Goal: Task Accomplishment & Management: Use online tool/utility

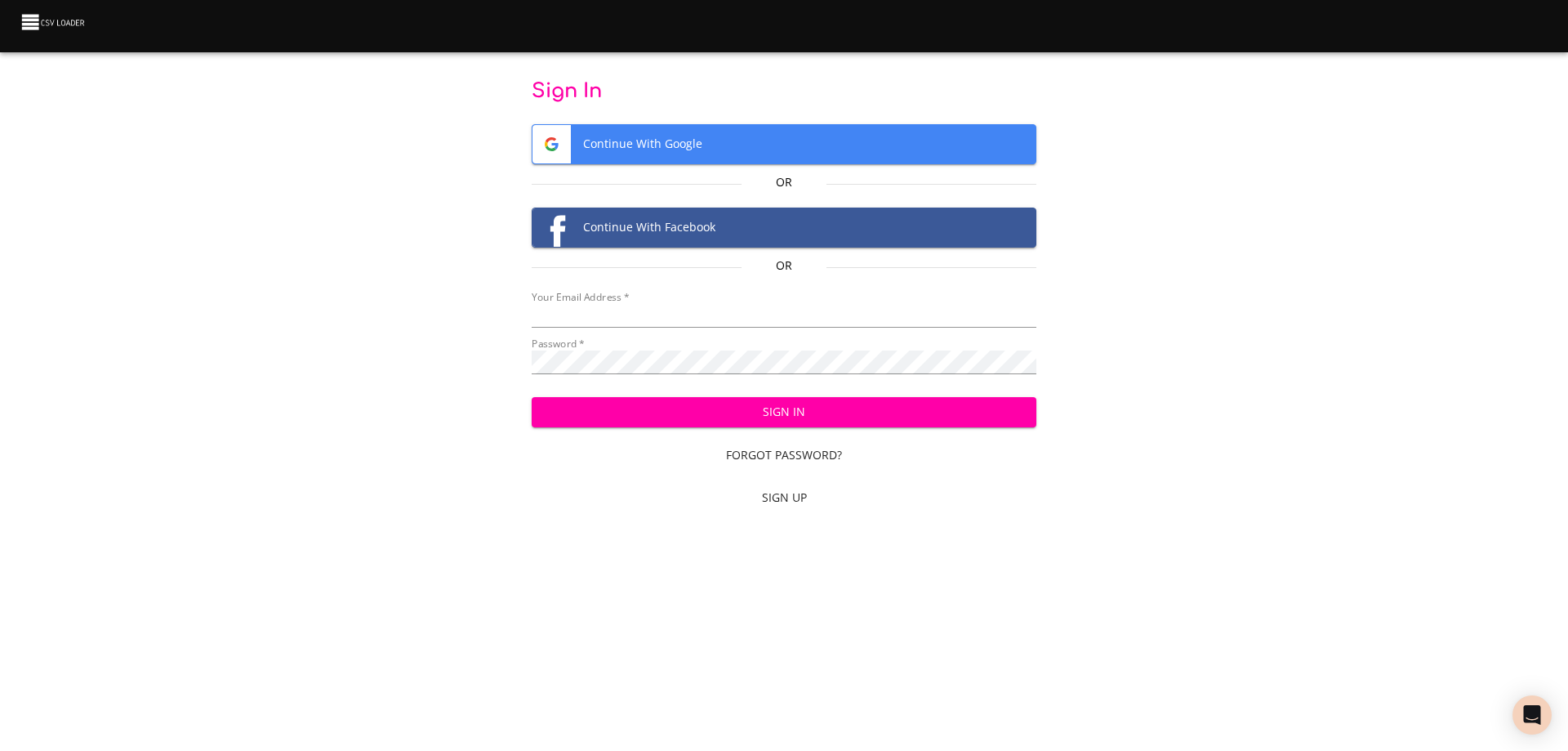
type input "bill@pittmandental.com"
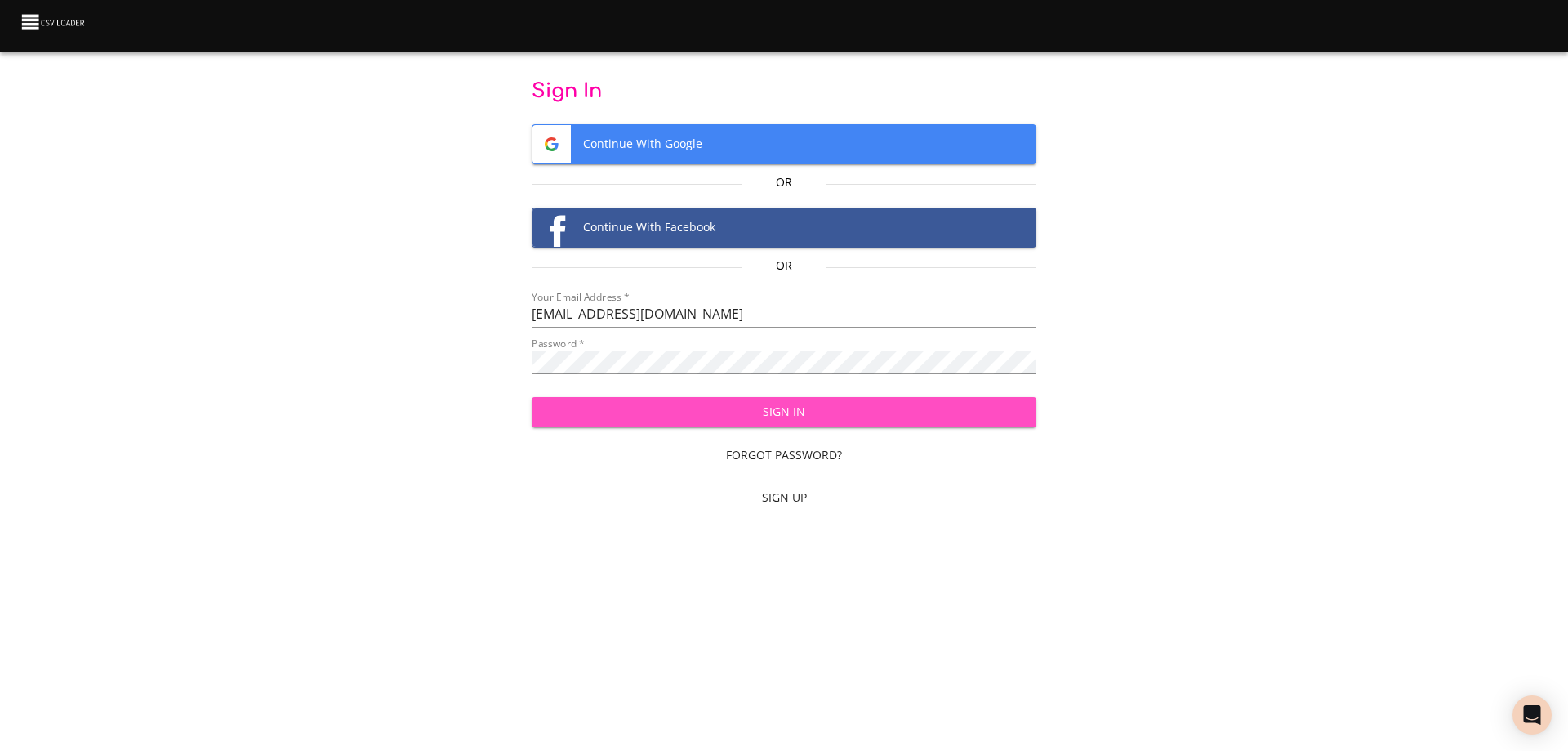
click at [787, 414] on span "Sign In" at bounding box center [785, 411] width 480 height 21
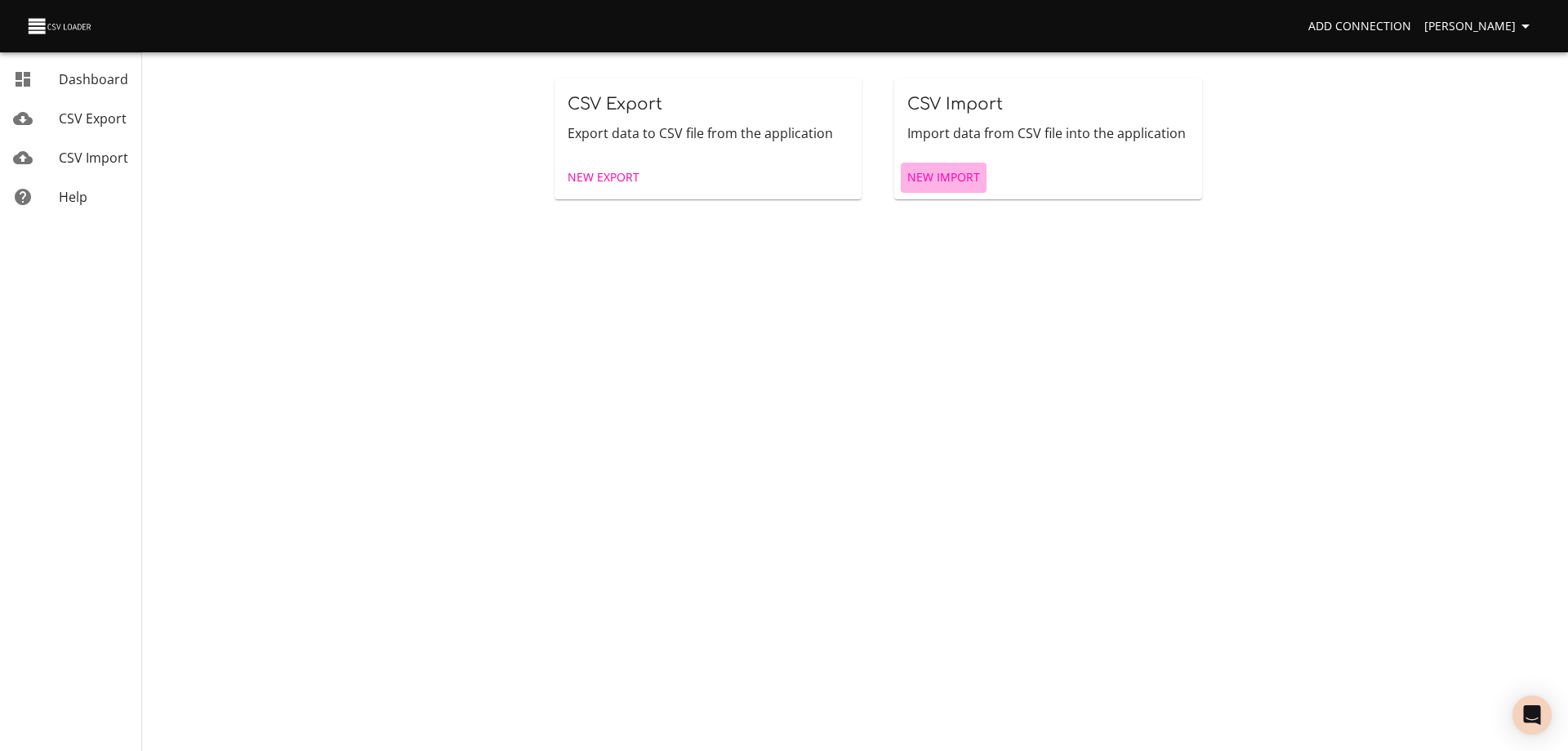
click at [919, 176] on span "New Import" at bounding box center [943, 177] width 73 height 21
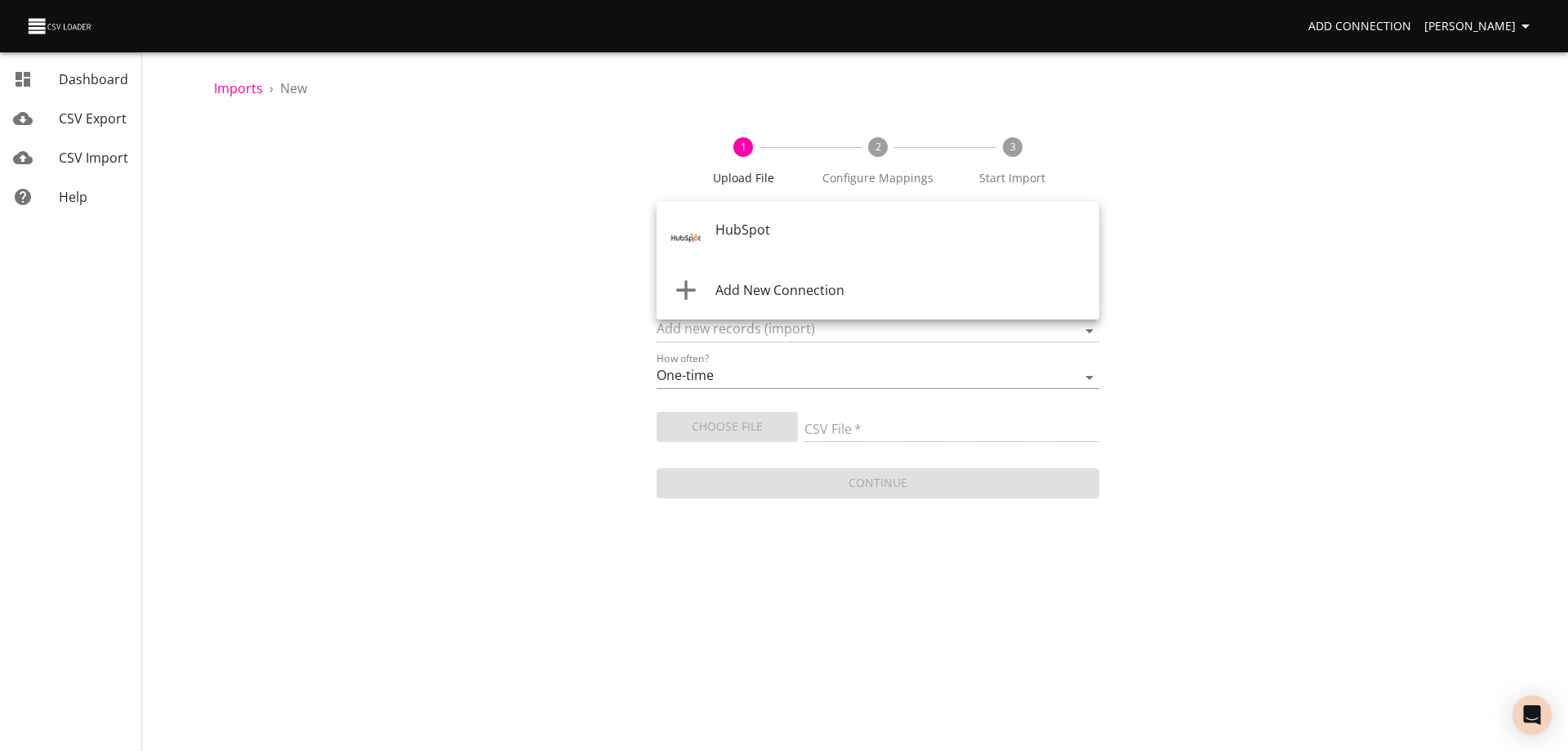
click at [829, 240] on body "Add Connection [PERSON_NAME] Dashboard CSV Export CSV Import Help Imports › New…" at bounding box center [784, 376] width 1568 height 751
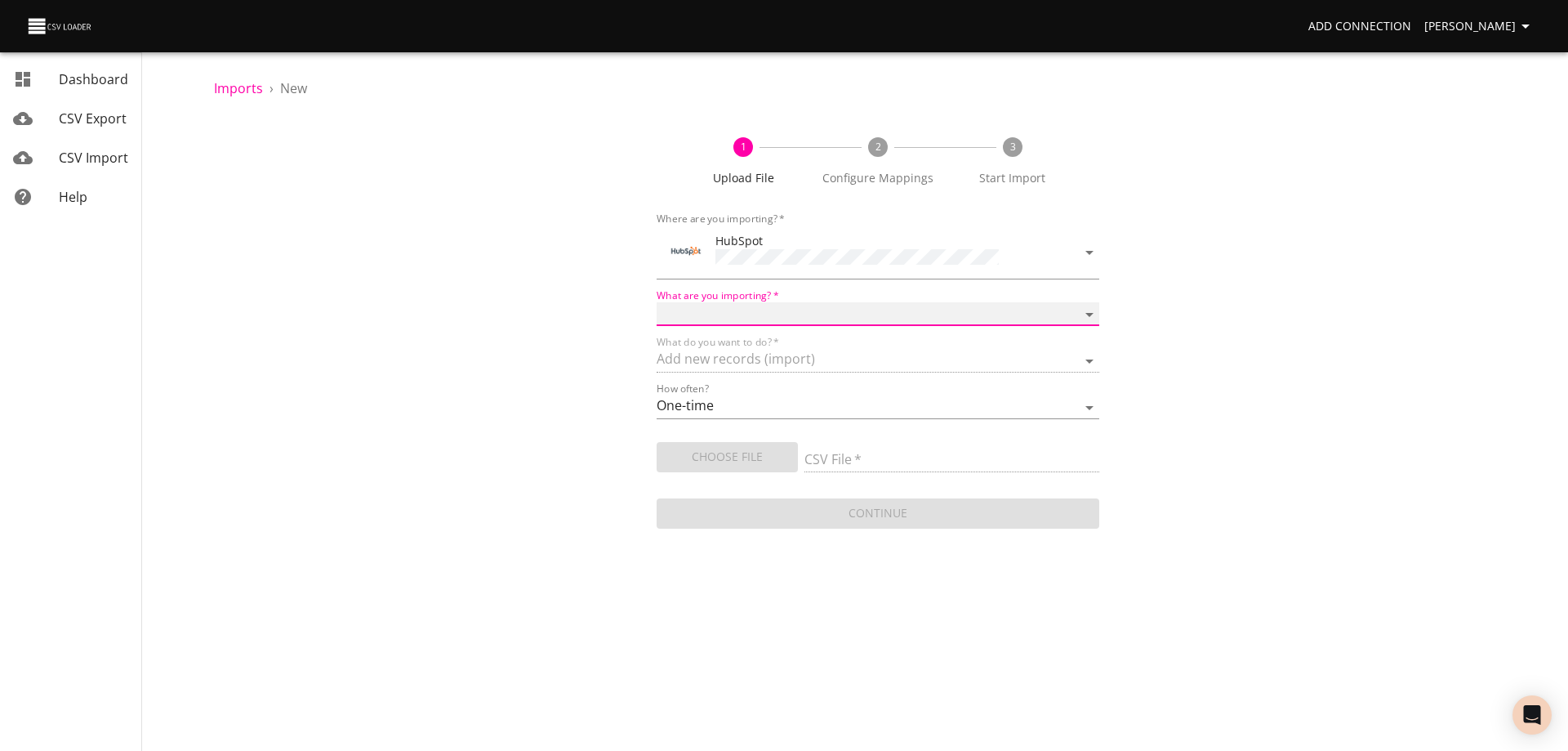
click at [805, 305] on select "Calls Companies Contacts Deals Emails Line items Meetings Notes Products Tasks …" at bounding box center [877, 314] width 443 height 23
select select "deals"
click at [656, 302] on select "Calls Companies Contacts Deals Emails Line items Meetings Notes Products Tasks …" at bounding box center [877, 314] width 443 height 23
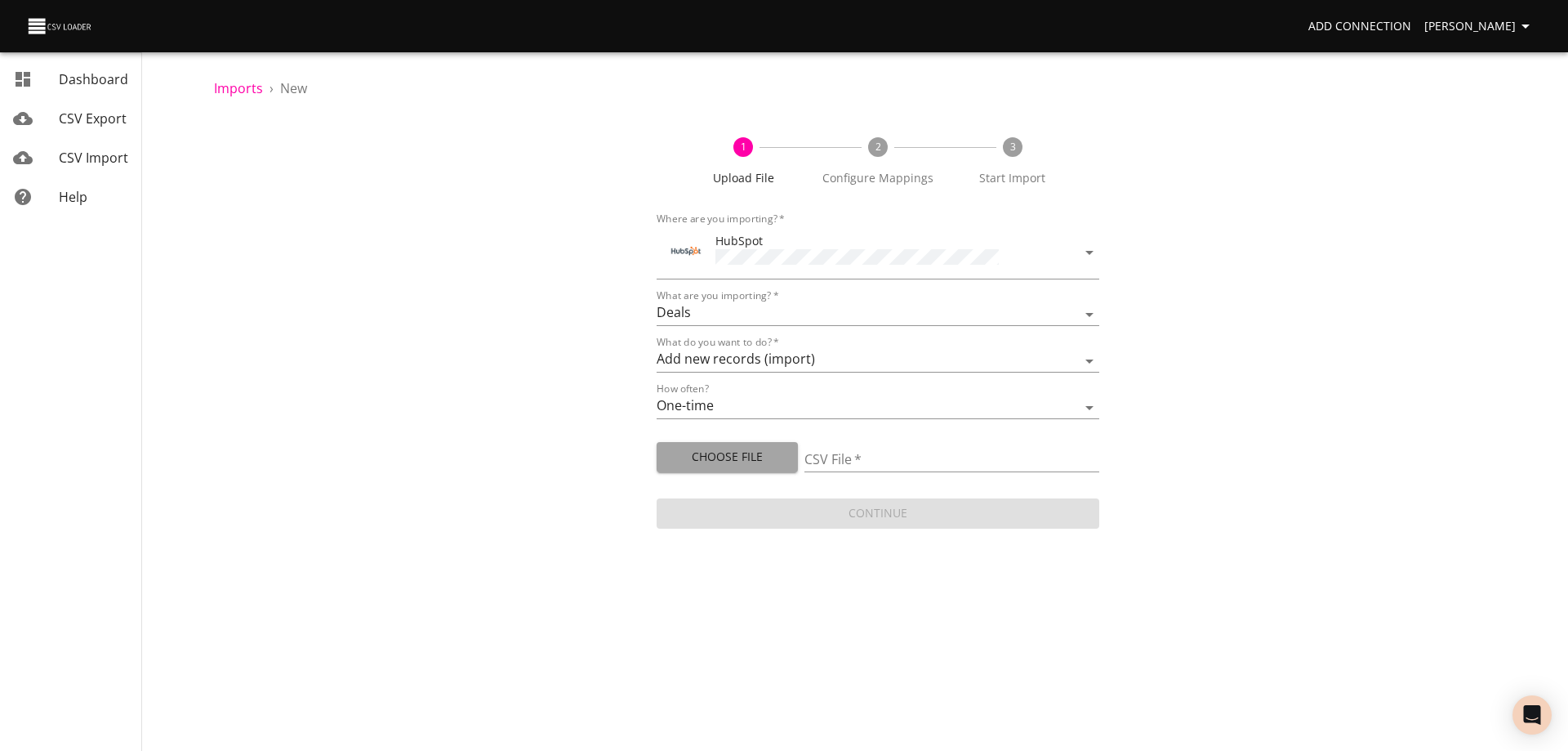
click at [749, 455] on span "Choose File" at bounding box center [727, 456] width 115 height 21
type input "Doctor Daily Sales 08212025.csv"
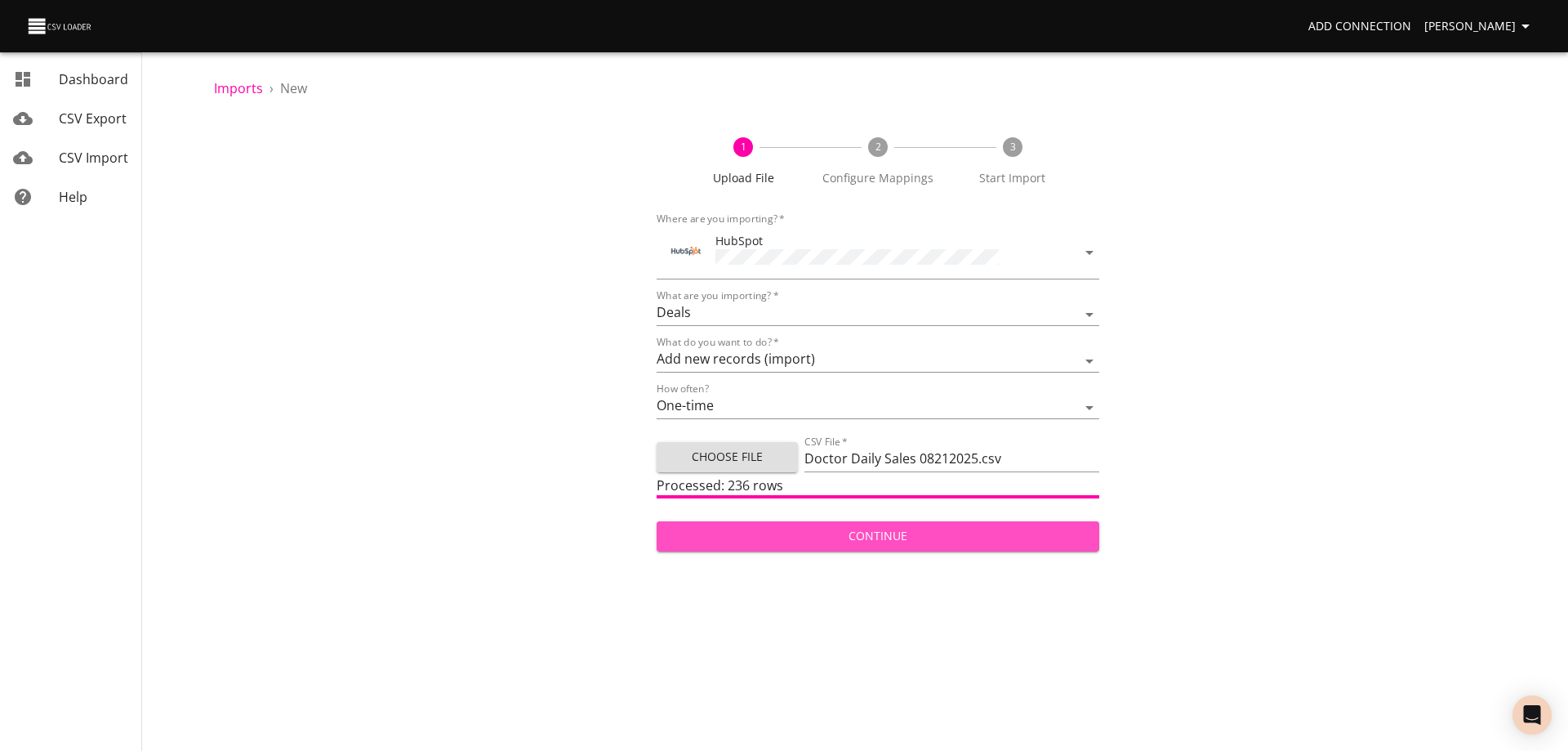
click at [872, 526] on span "Continue" at bounding box center [878, 536] width 417 height 21
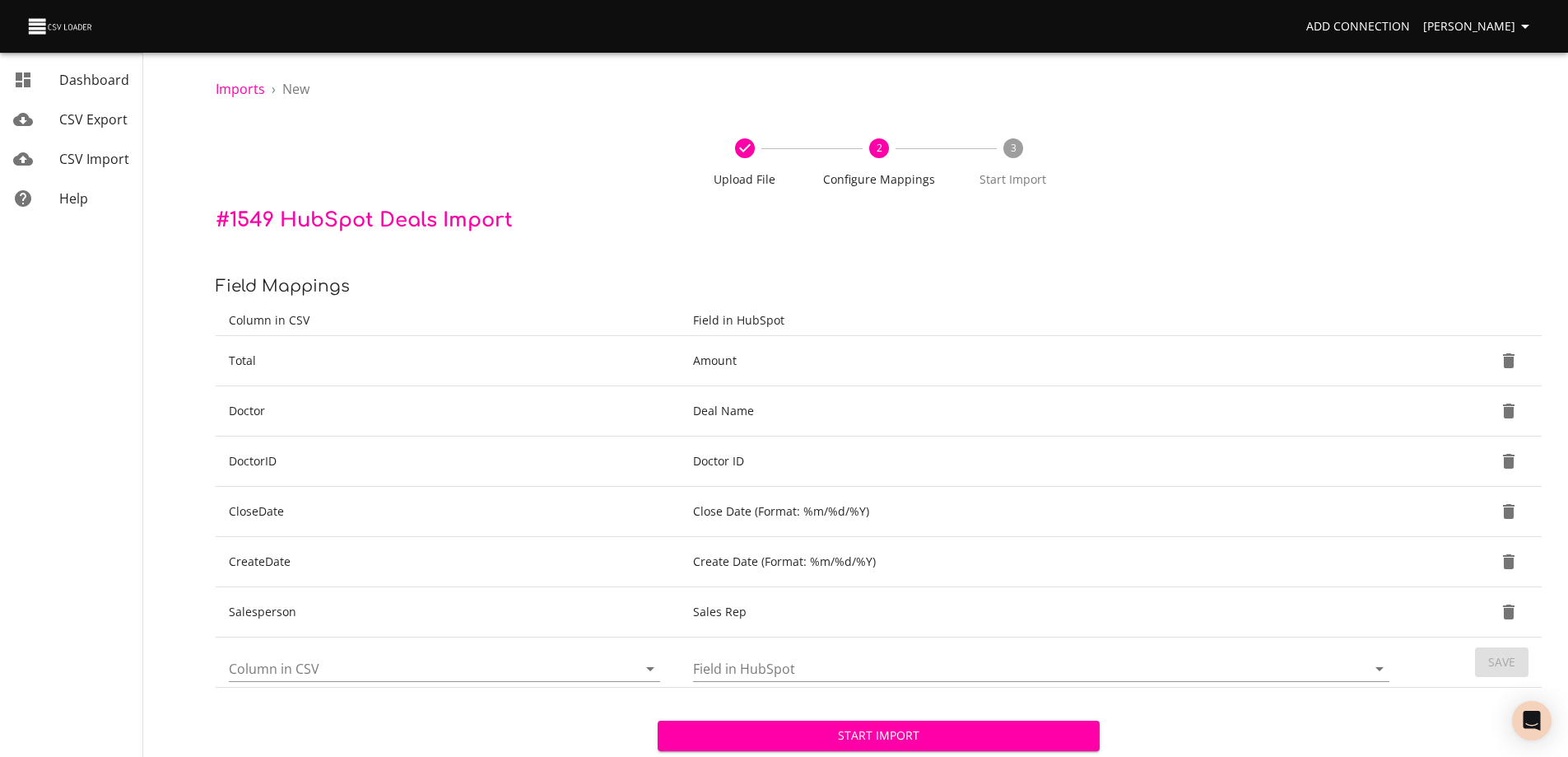
click at [934, 735] on span "Start Import" at bounding box center [878, 735] width 416 height 21
